Goal: Check status: Check status

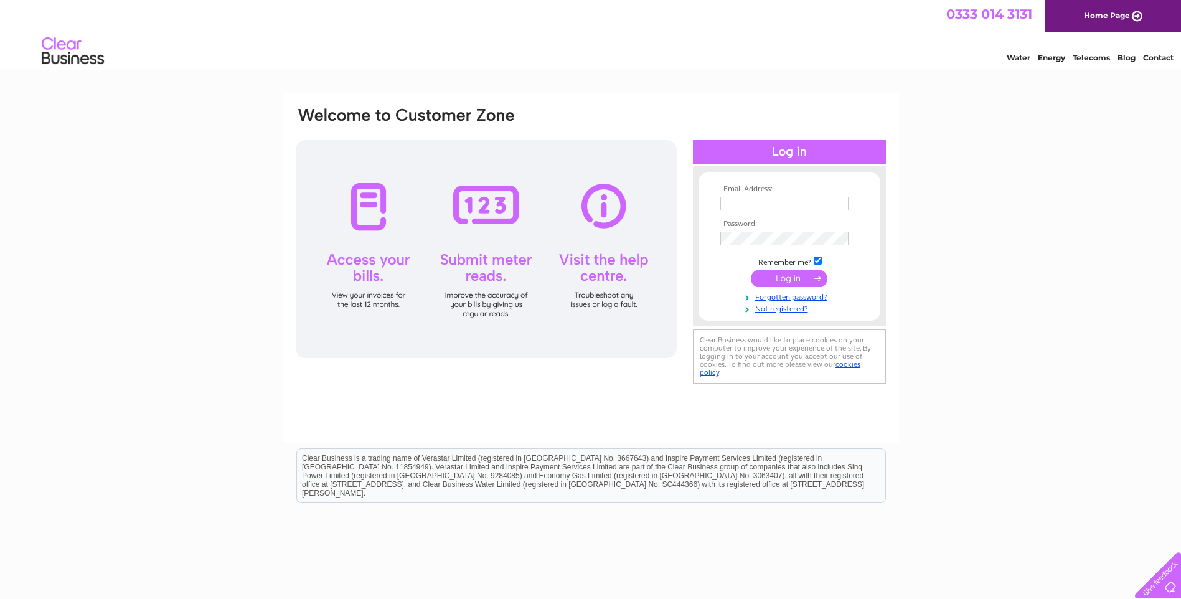
type input "[PERSON_NAME][EMAIL_ADDRESS][PERSON_NAME][DOMAIN_NAME]"
click at [798, 281] on input "submit" at bounding box center [789, 277] width 77 height 17
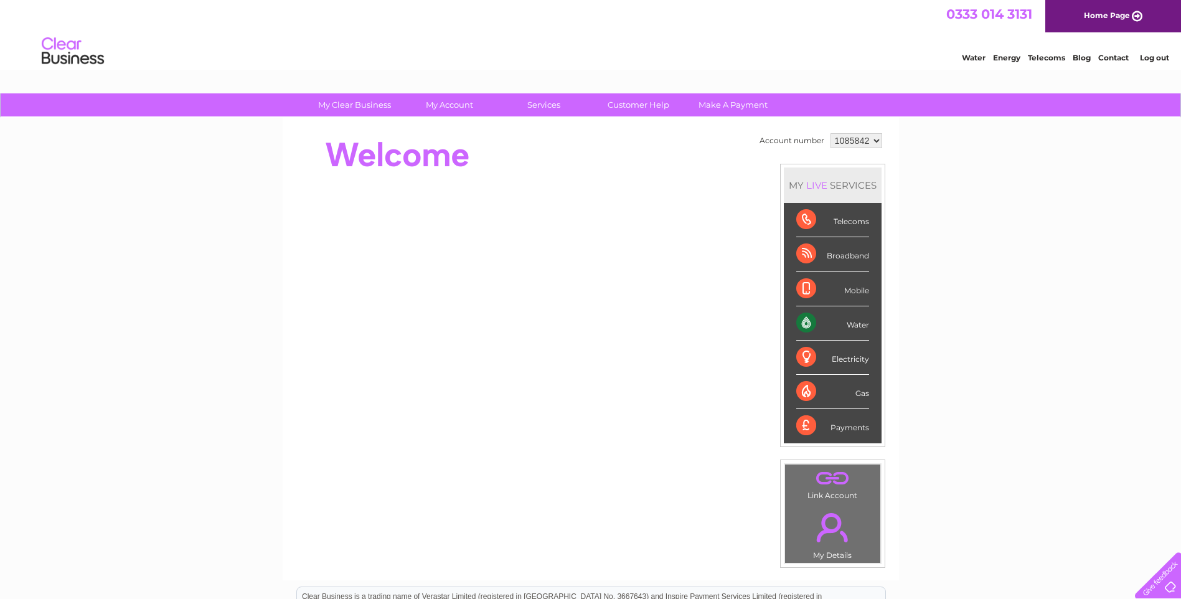
click at [868, 139] on select "1085842 1085859 1086126" at bounding box center [856, 140] width 52 height 15
select select "1085859"
click at [830, 133] on select "1085842 1085859 1086126" at bounding box center [856, 140] width 52 height 15
